Goal: Transaction & Acquisition: Purchase product/service

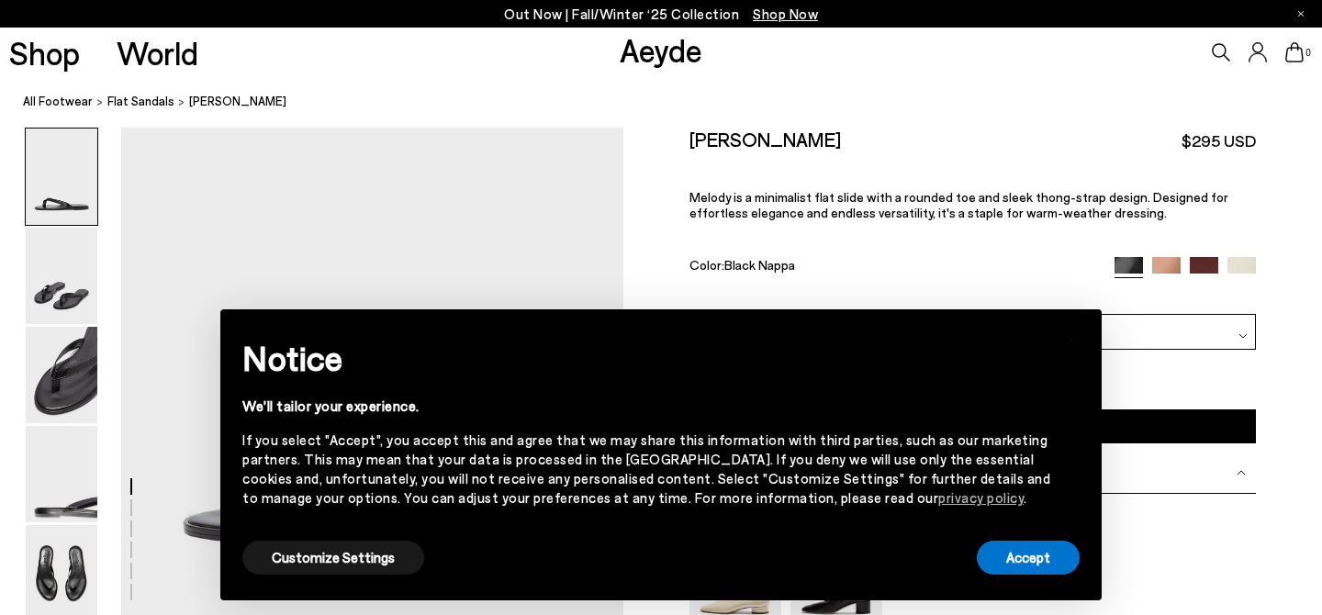
scroll to position [8, 0]
click at [1147, 305] on div "Melody Leather Thong Sandal $295 USD Melody is a minimalist flat slide with a r…" at bounding box center [972, 221] width 566 height 186
click at [1015, 566] on button "Accept" at bounding box center [1028, 558] width 103 height 34
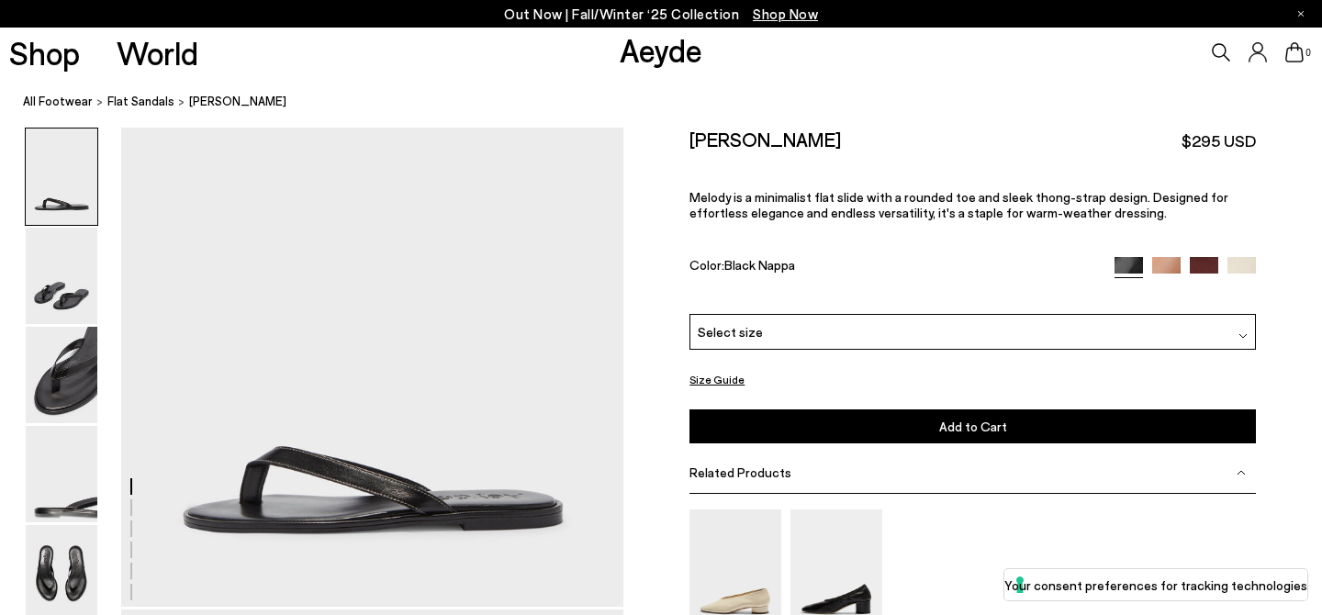
click at [1238, 254] on div "Melody Leather Thong Sandal $295 USD Melody is a minimalist flat slide with a r…" at bounding box center [972, 221] width 566 height 186
click at [1241, 261] on img at bounding box center [1241, 270] width 28 height 28
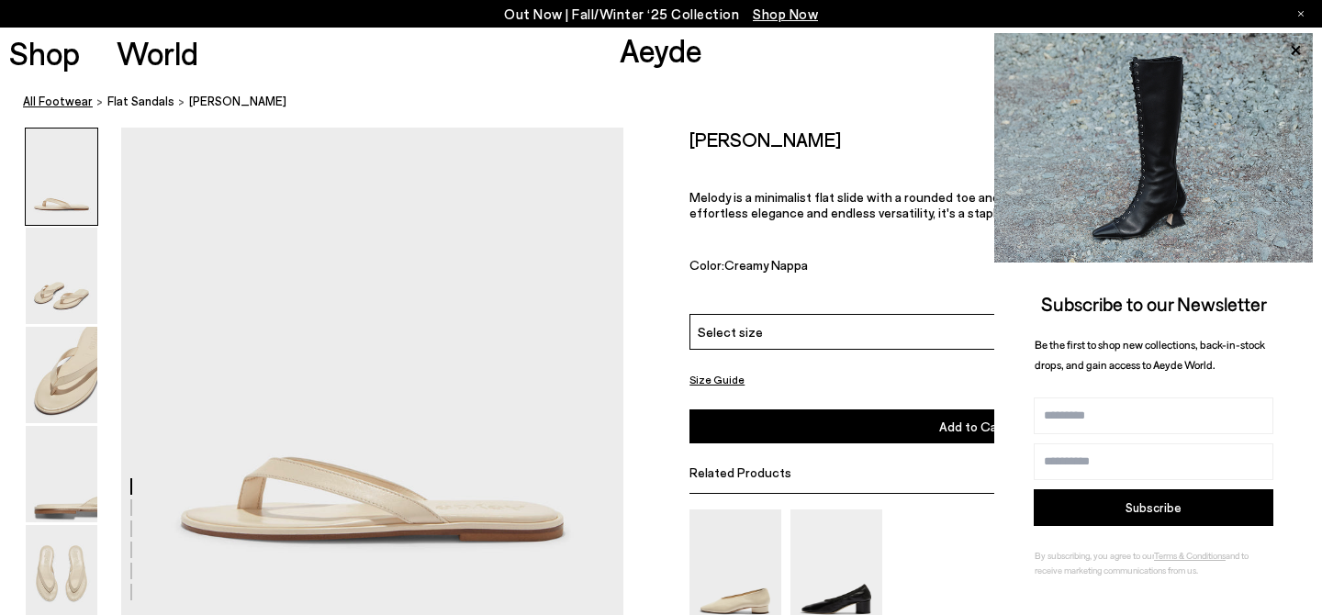
click at [45, 101] on link "All Footwear" at bounding box center [58, 101] width 70 height 19
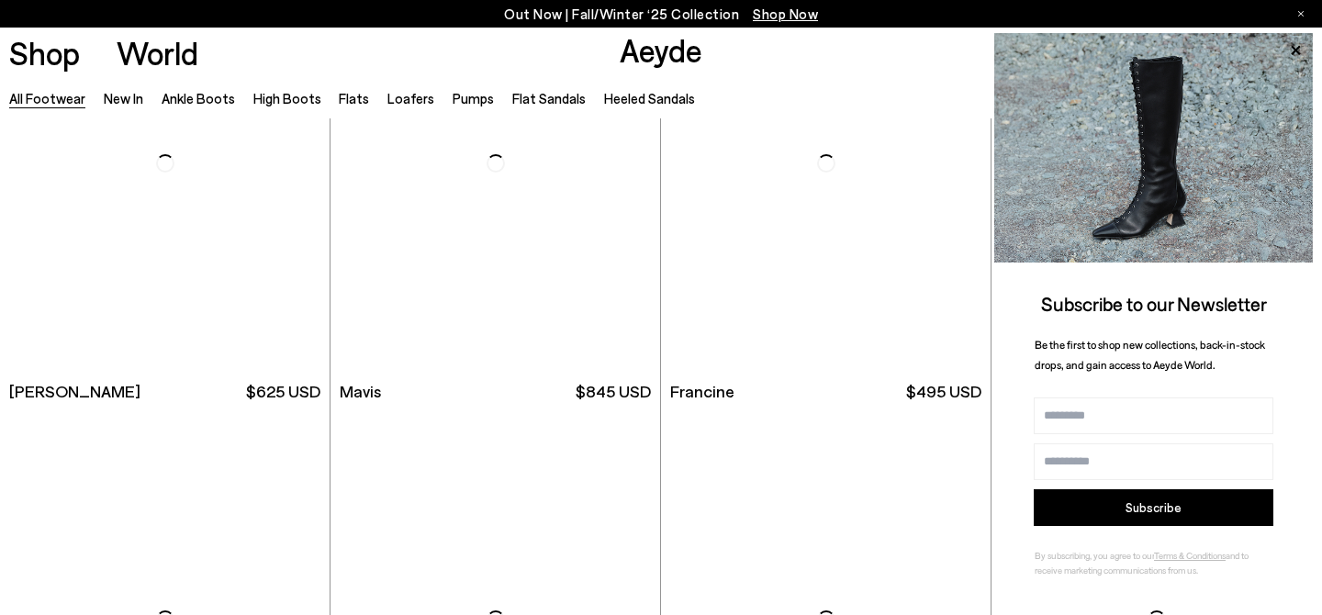
scroll to position [5629, 0]
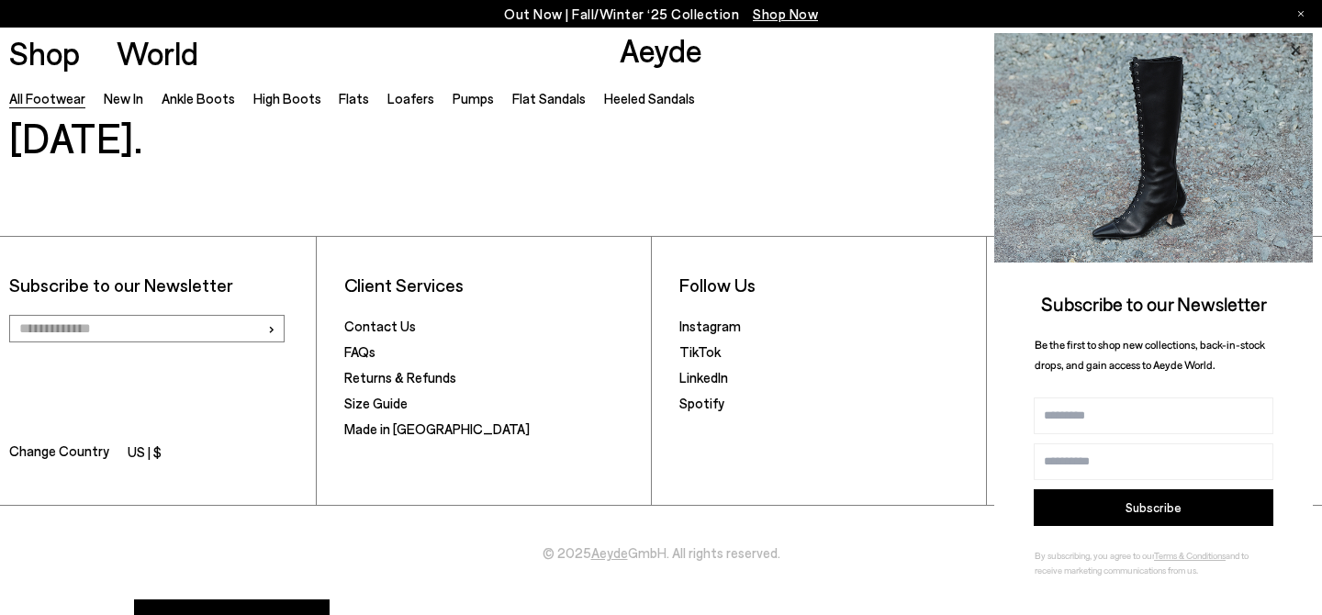
click at [1296, 44] on icon at bounding box center [1295, 51] width 24 height 24
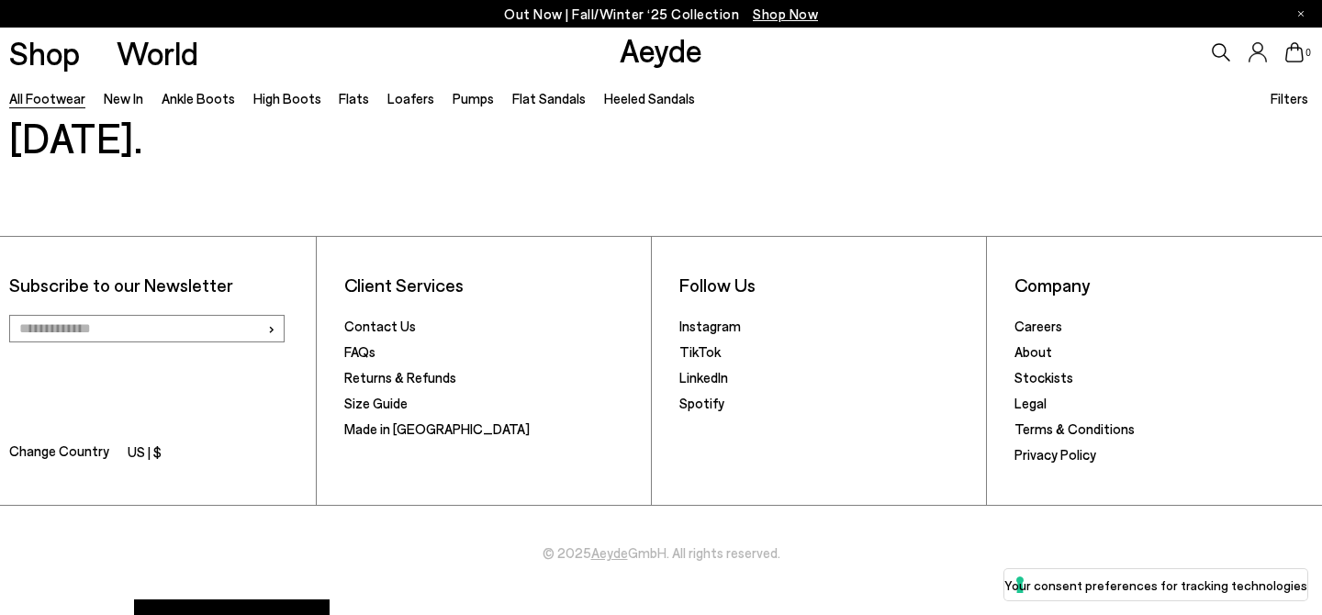
click at [1215, 50] on icon at bounding box center [1221, 52] width 18 height 18
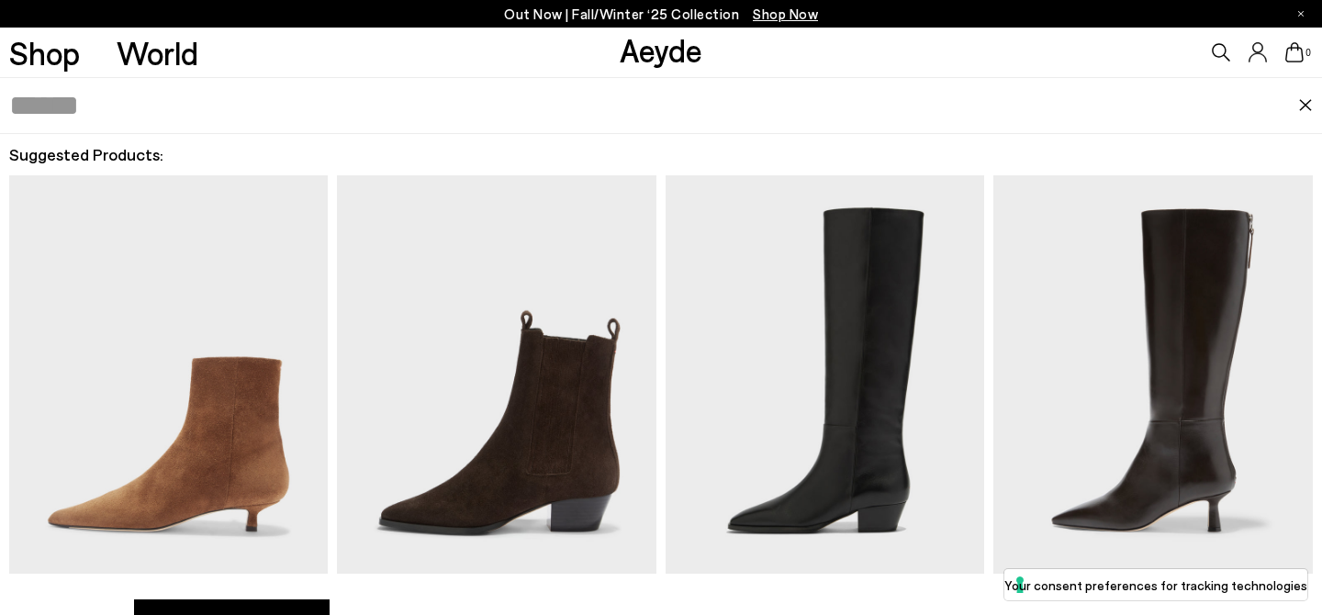
click at [496, 108] on input "text" at bounding box center [653, 105] width 1289 height 55
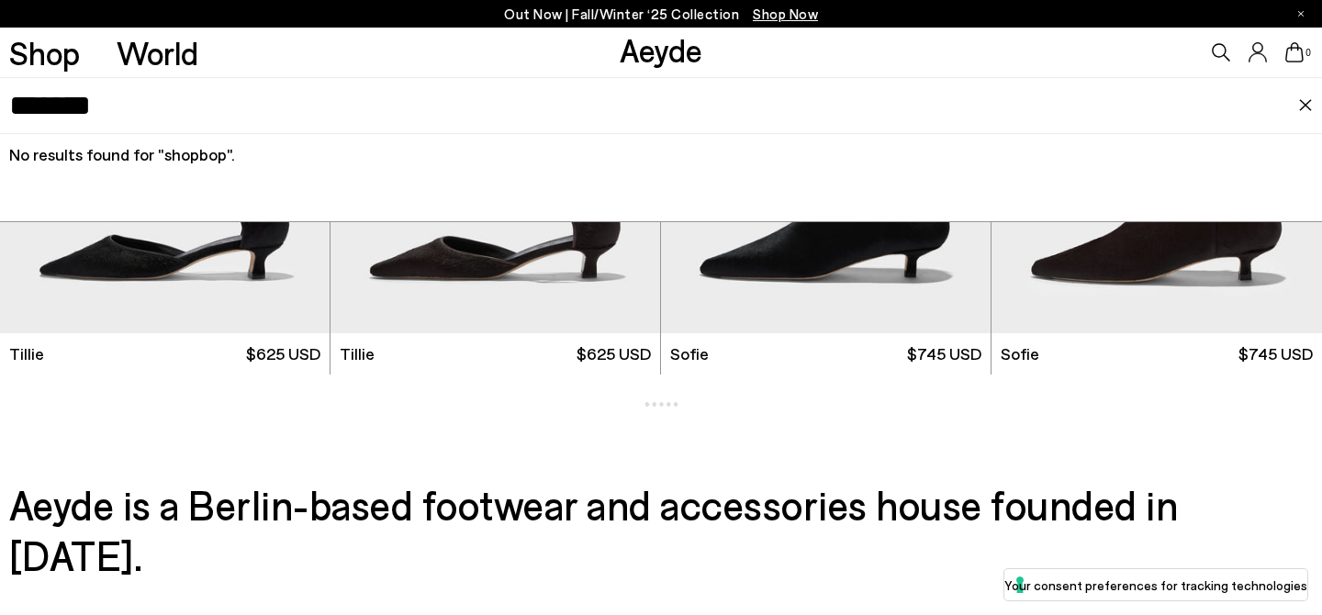
scroll to position [5012, 0]
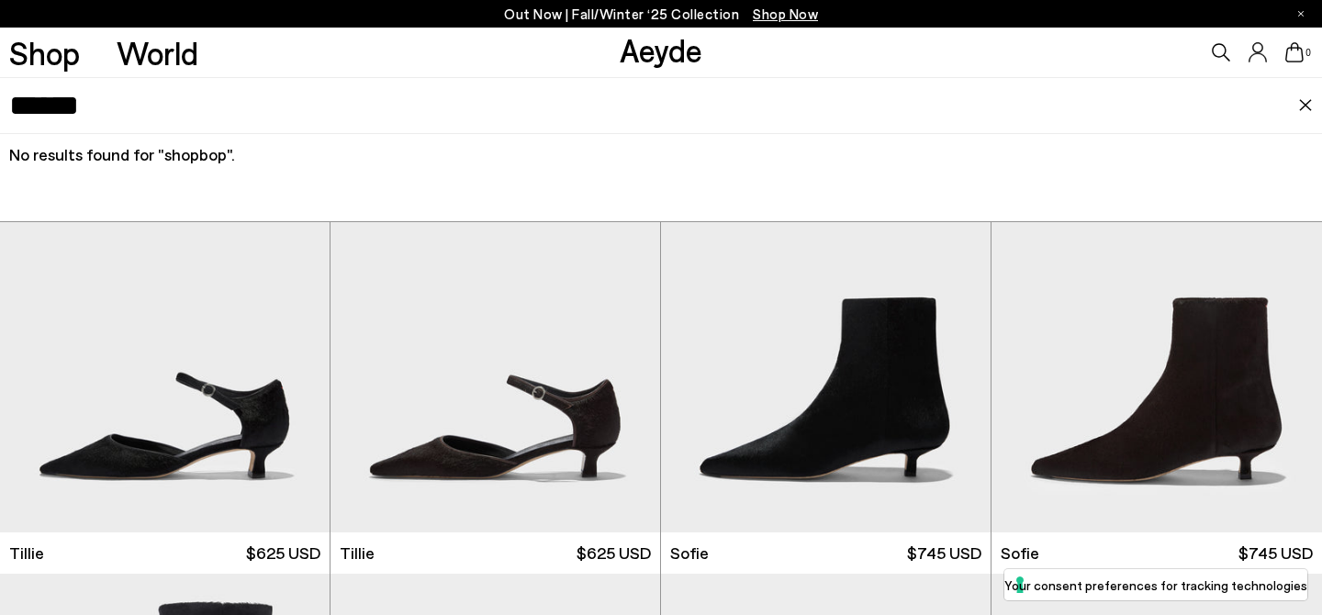
type input "******"
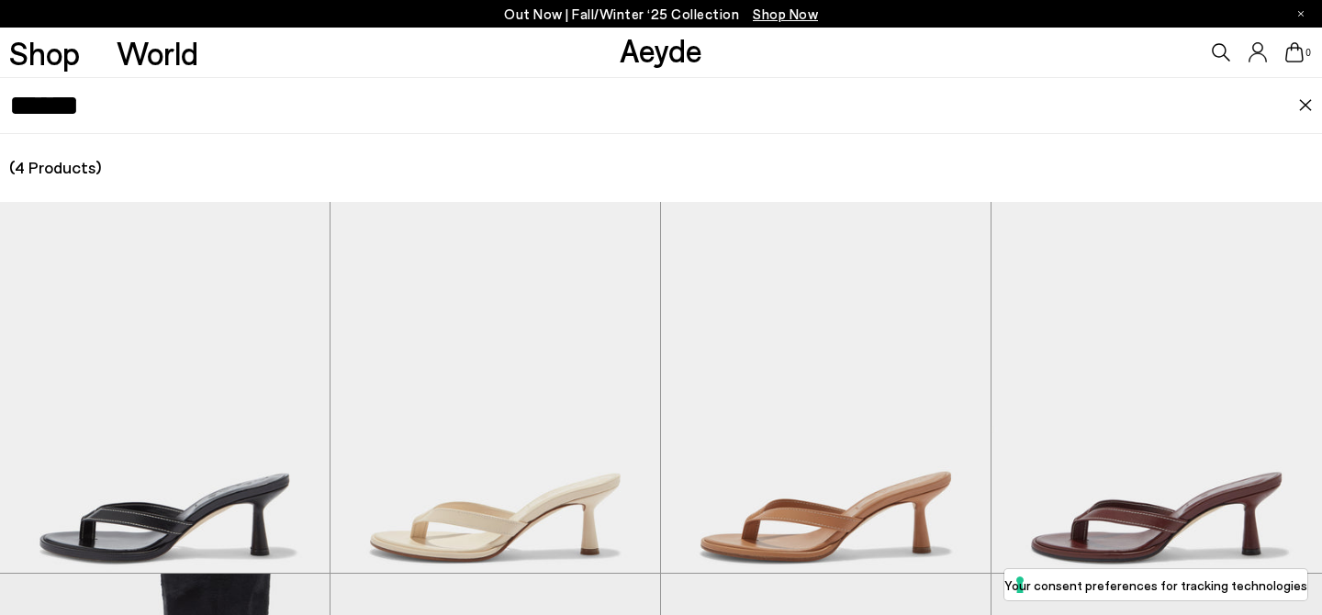
scroll to position [5191, 0]
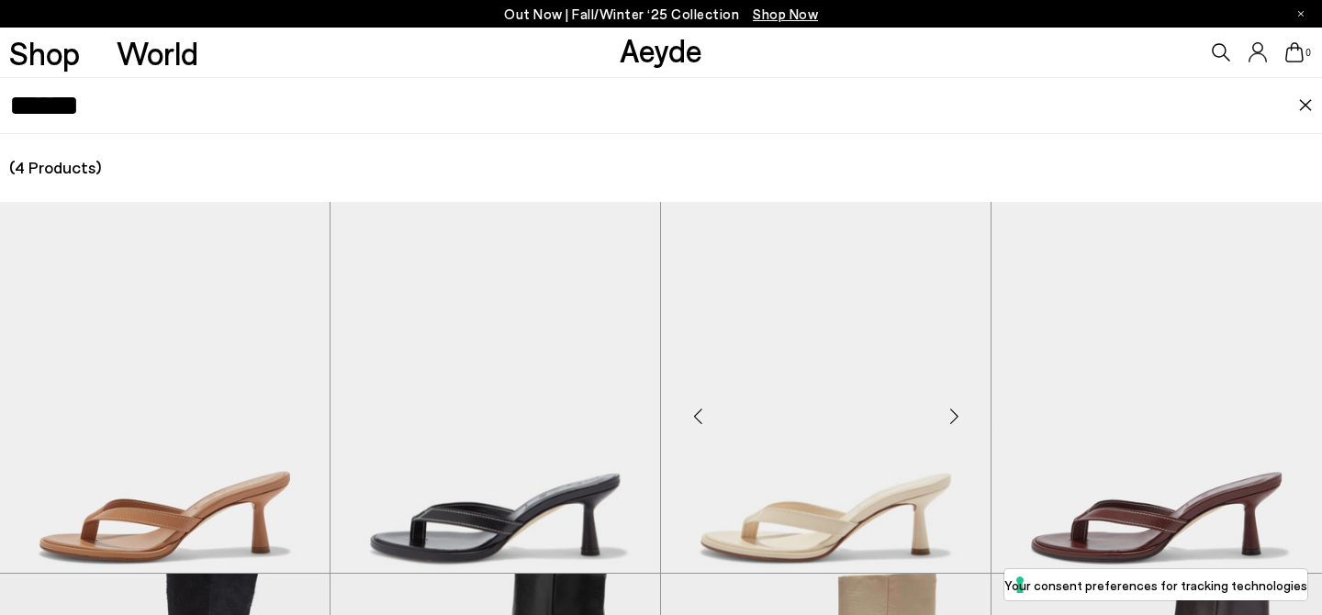
click at [867, 383] on img "1 / 6" at bounding box center [826, 409] width 330 height 414
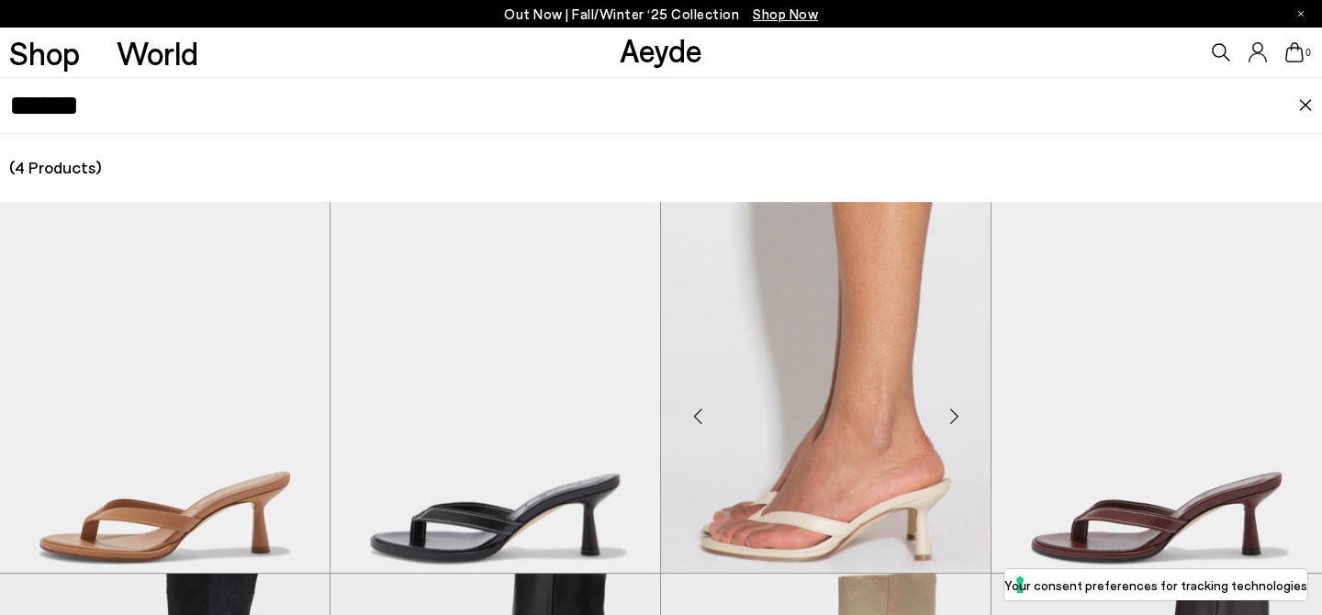
click at [842, 393] on img "6 / 6" at bounding box center [826, 409] width 330 height 414
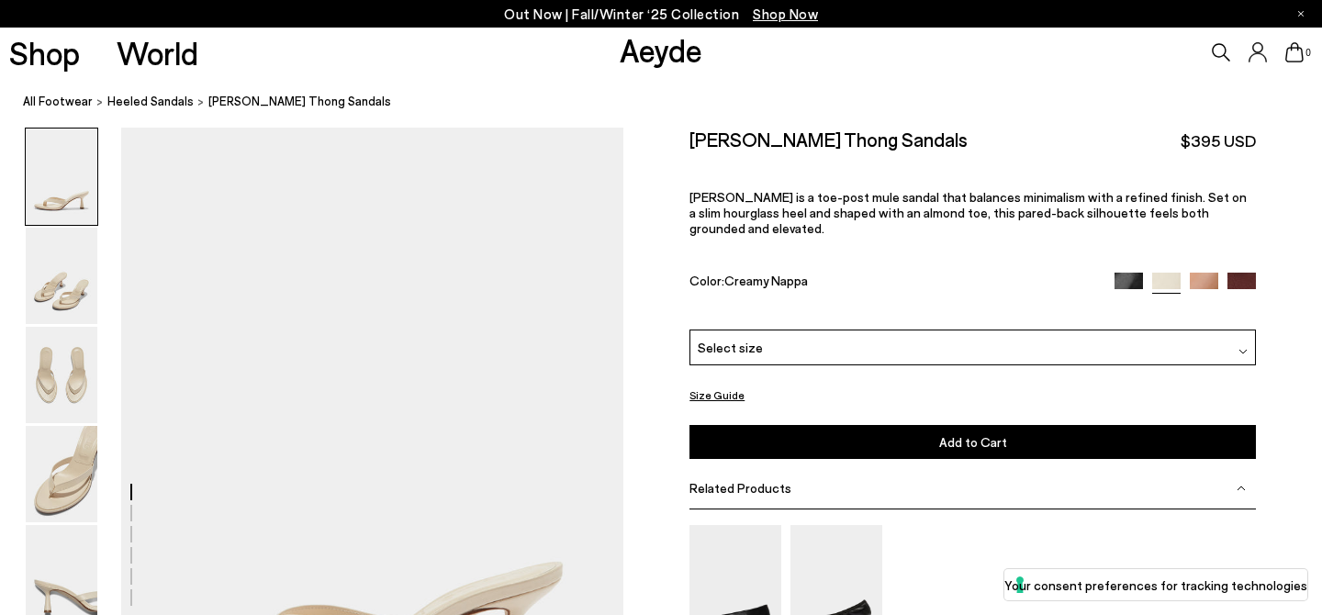
scroll to position [313, 0]
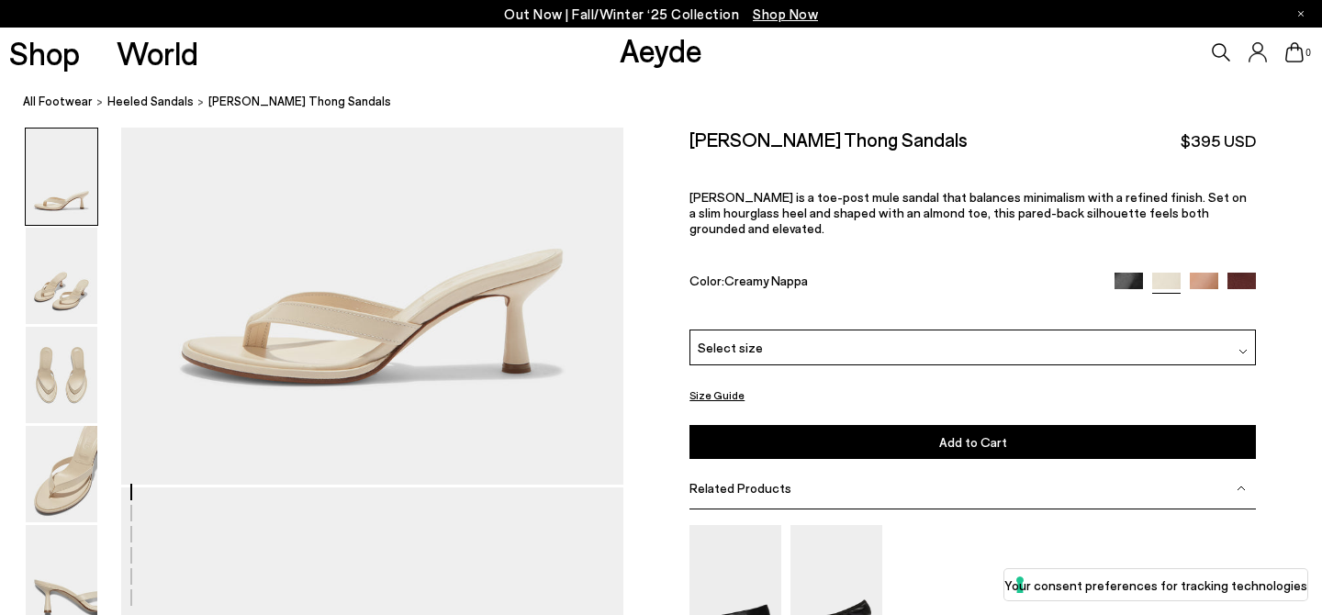
click at [816, 337] on div "Select size" at bounding box center [972, 348] width 566 height 36
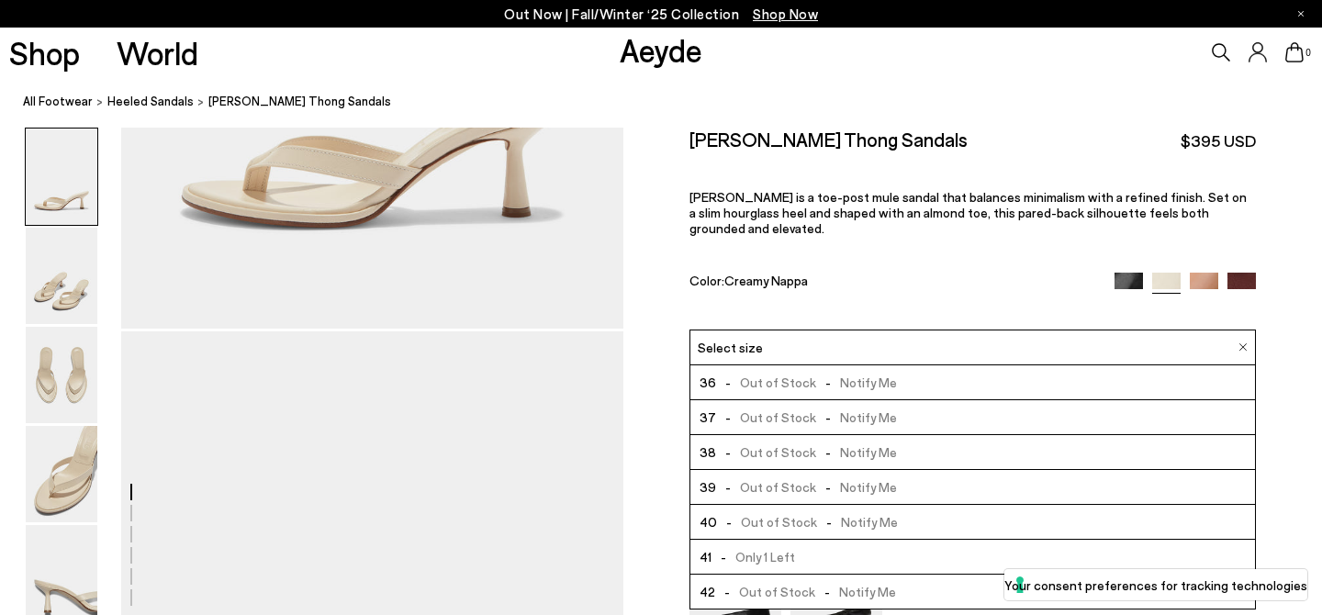
scroll to position [476, 0]
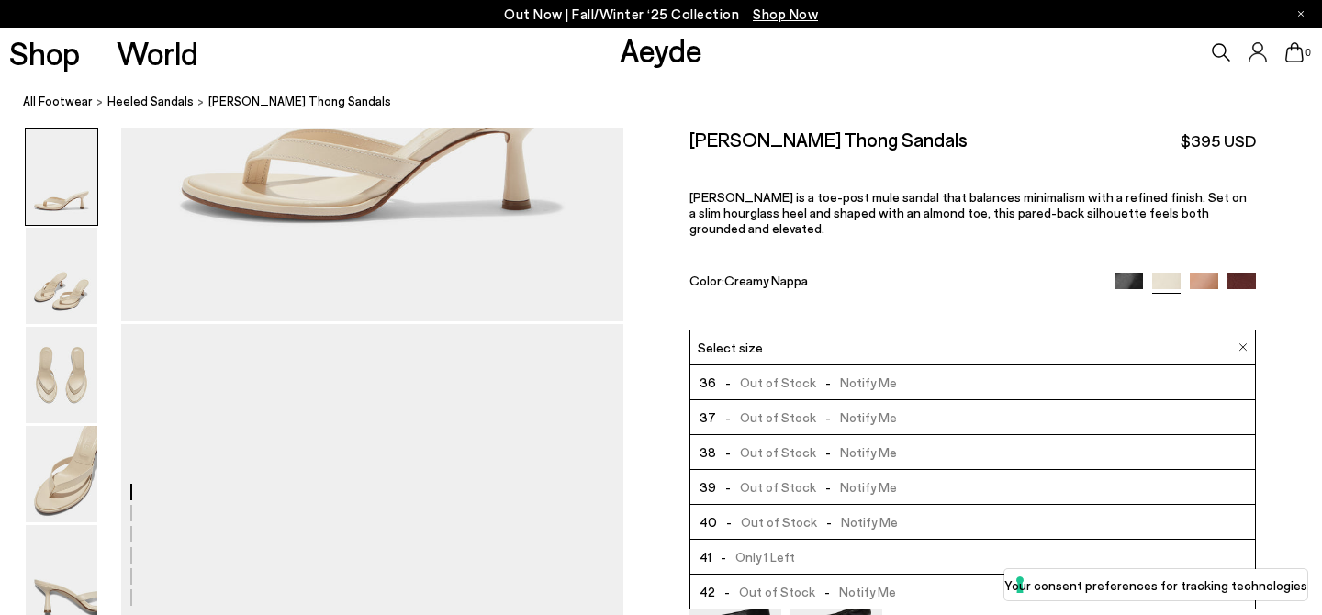
click at [827, 479] on span "-" at bounding box center [828, 487] width 24 height 16
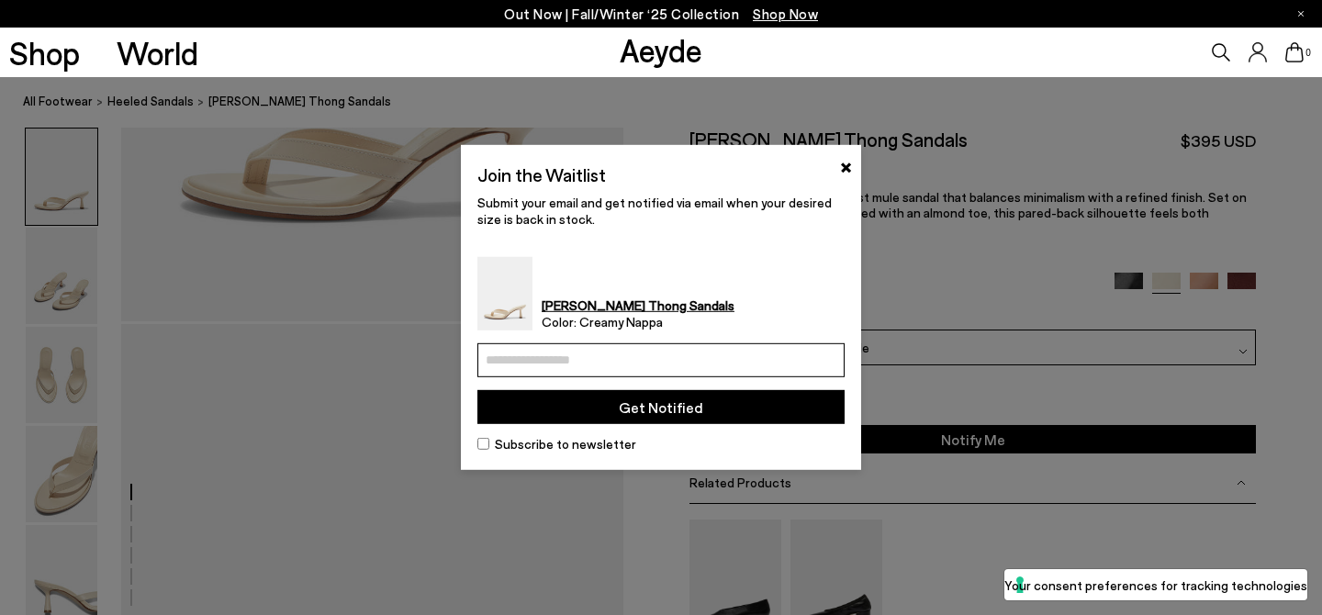
click at [937, 370] on div at bounding box center [661, 307] width 1322 height 615
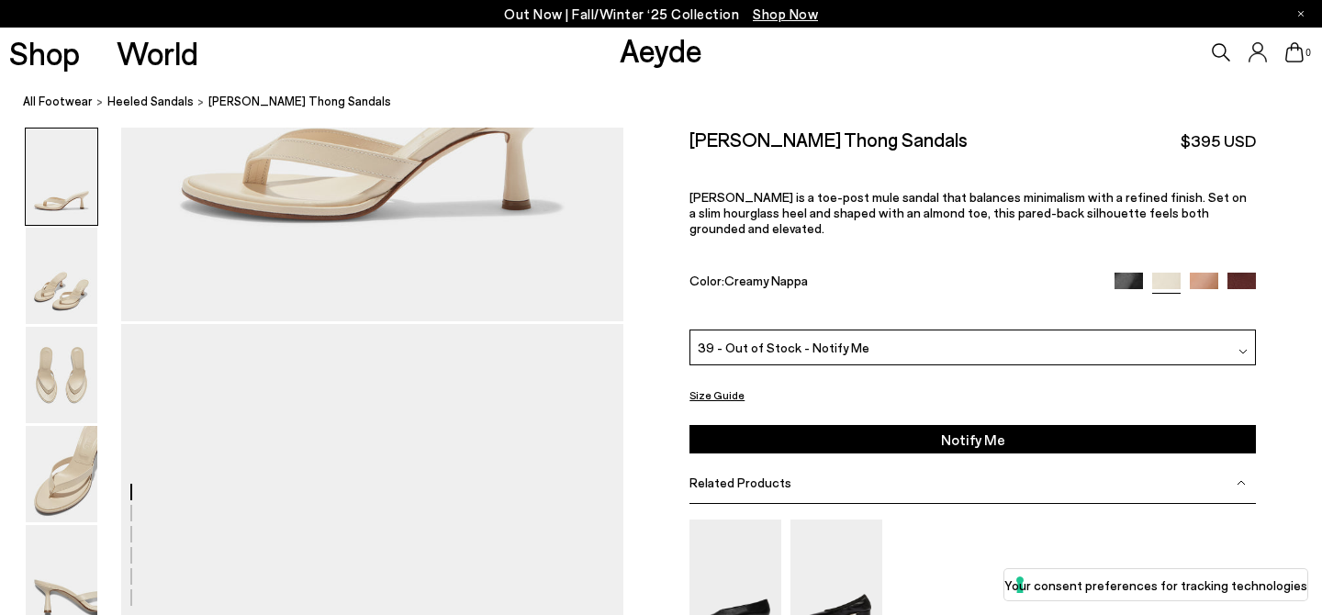
click at [1131, 272] on img at bounding box center [1128, 286] width 28 height 28
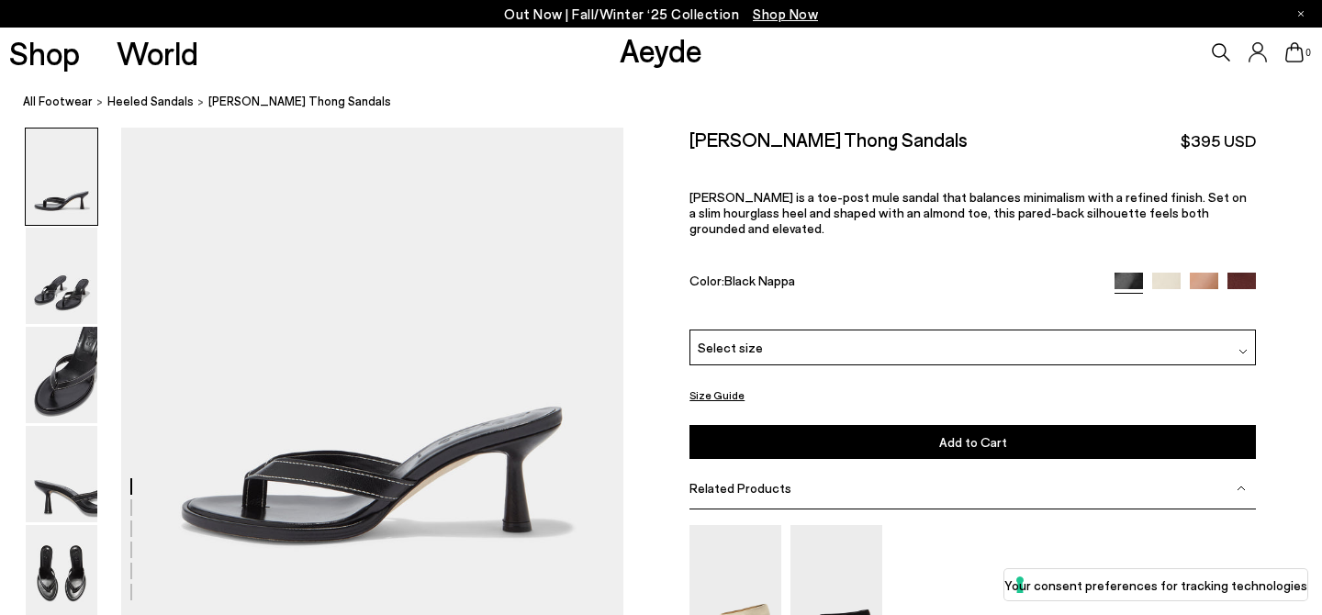
click at [1119, 330] on div "Select size" at bounding box center [972, 348] width 566 height 36
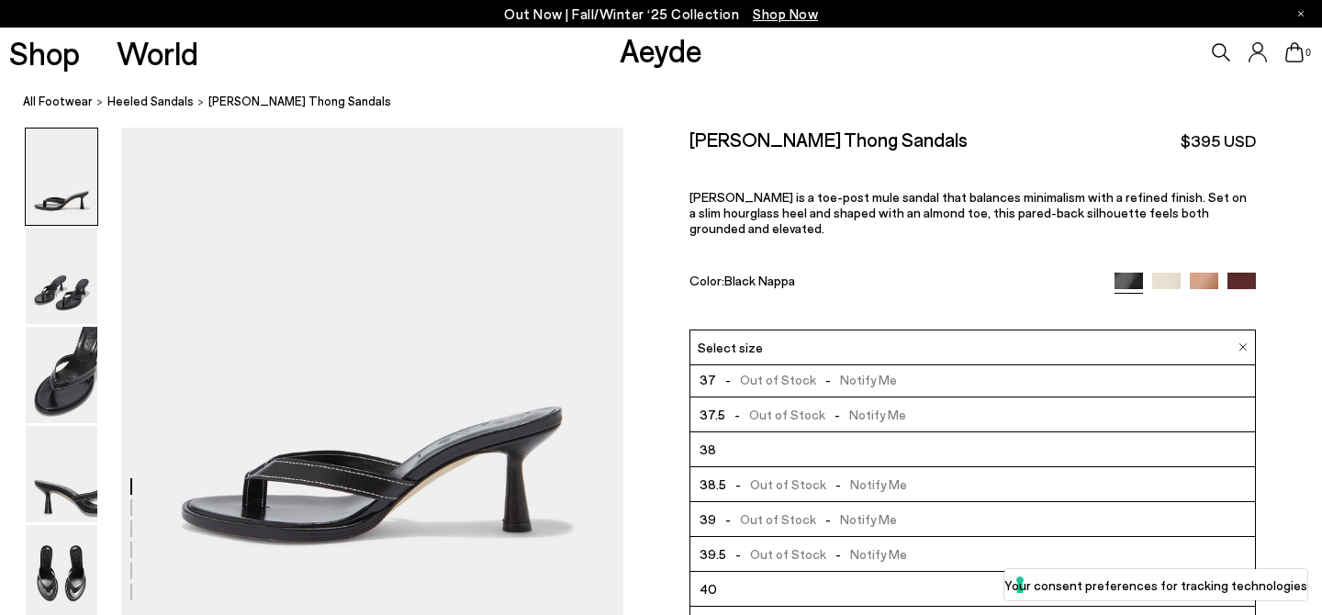
scroll to position [42, 0]
click at [1210, 273] on img at bounding box center [1204, 287] width 28 height 28
